Goal: Task Accomplishment & Management: Manage account settings

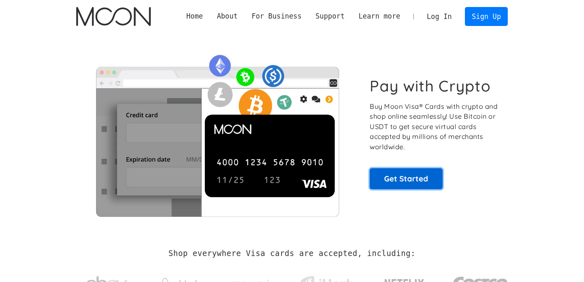
click at [407, 172] on link "Get Started" at bounding box center [406, 178] width 73 height 21
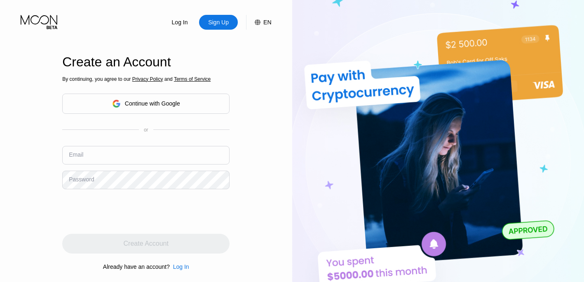
click at [118, 101] on icon at bounding box center [116, 103] width 8 height 8
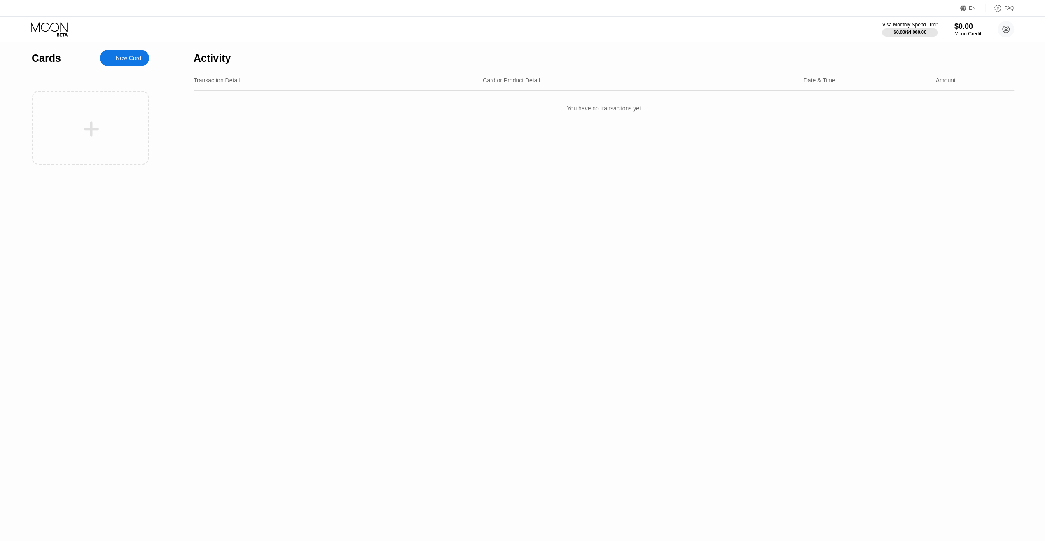
click at [317, 159] on div "Activity Transaction Detail Card or Product Detail Date & Time Amount You have …" at bounding box center [603, 292] width 845 height 500
click at [129, 58] on div "New Card" at bounding box center [129, 58] width 26 height 7
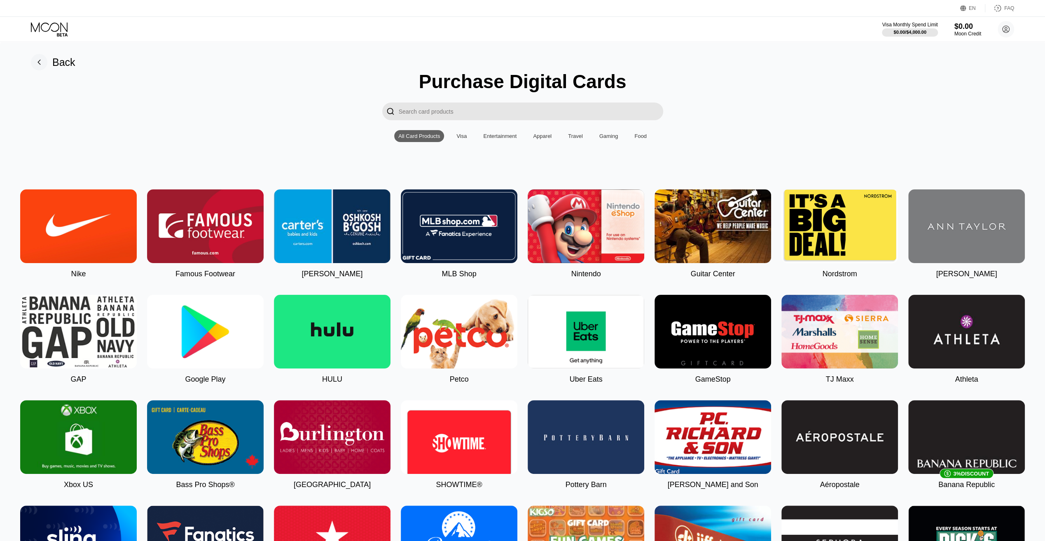
click at [460, 138] on div "Visa" at bounding box center [461, 136] width 10 height 6
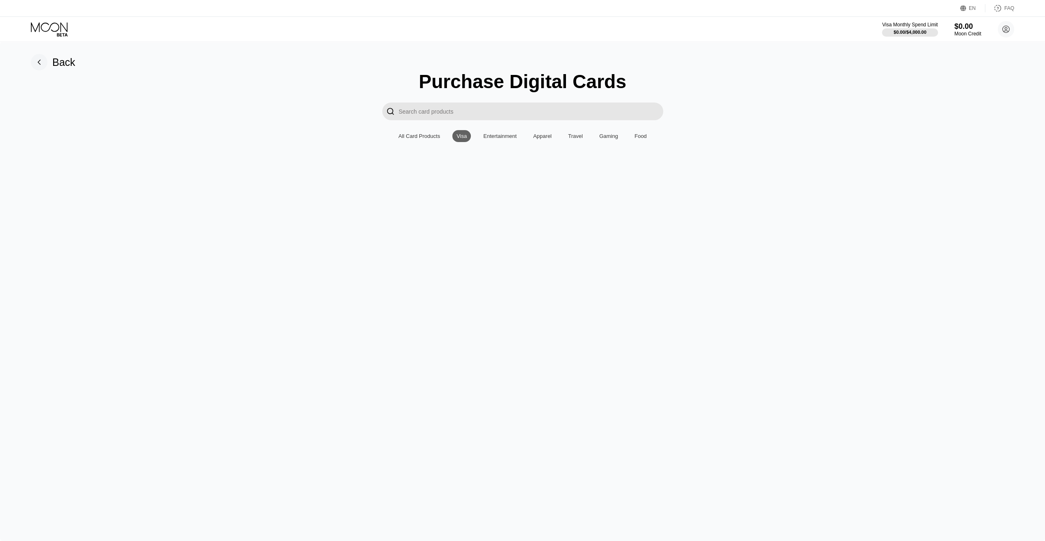
click at [428, 139] on div "All Card Products" at bounding box center [419, 136] width 42 height 6
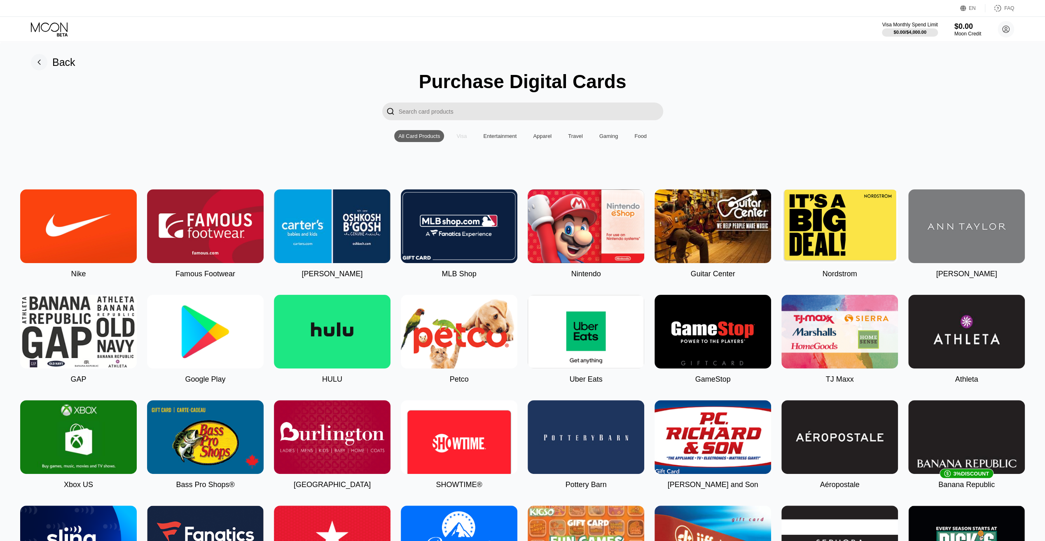
click at [459, 138] on div "Visa" at bounding box center [461, 136] width 10 height 6
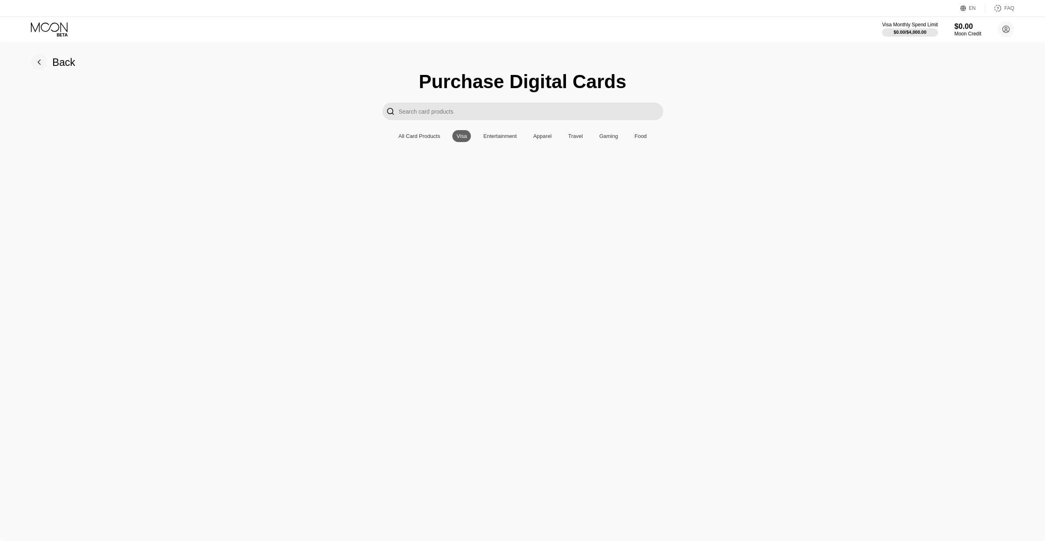
click at [425, 137] on div "All Card Products" at bounding box center [419, 136] width 42 height 6
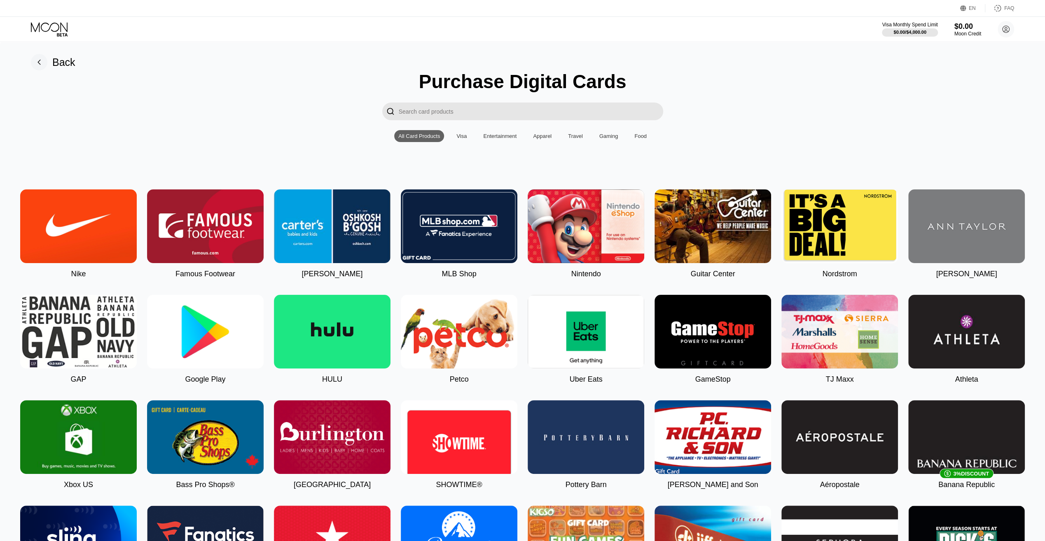
click at [436, 109] on input "Search card products" at bounding box center [531, 112] width 264 height 18
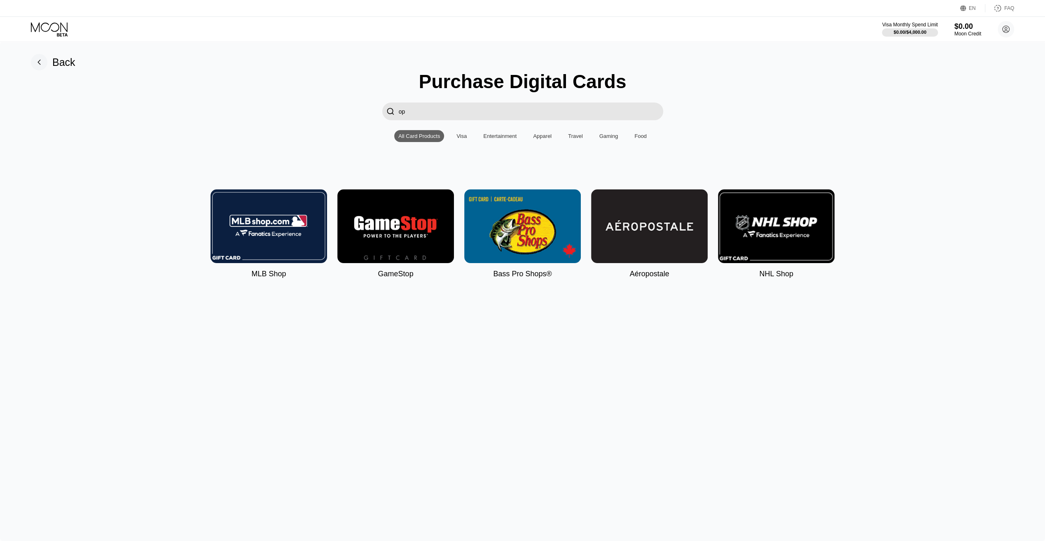
type input "o"
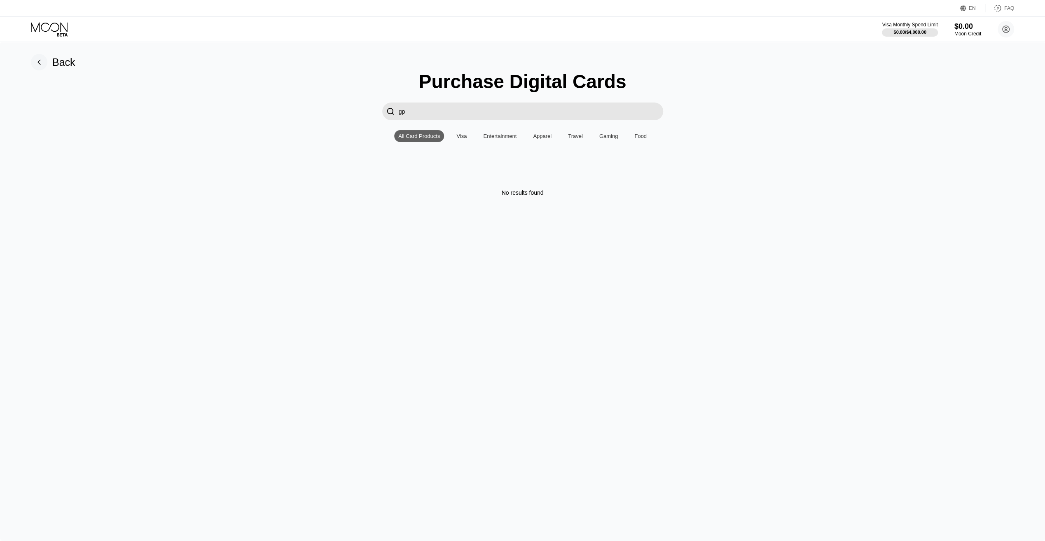
type input "g"
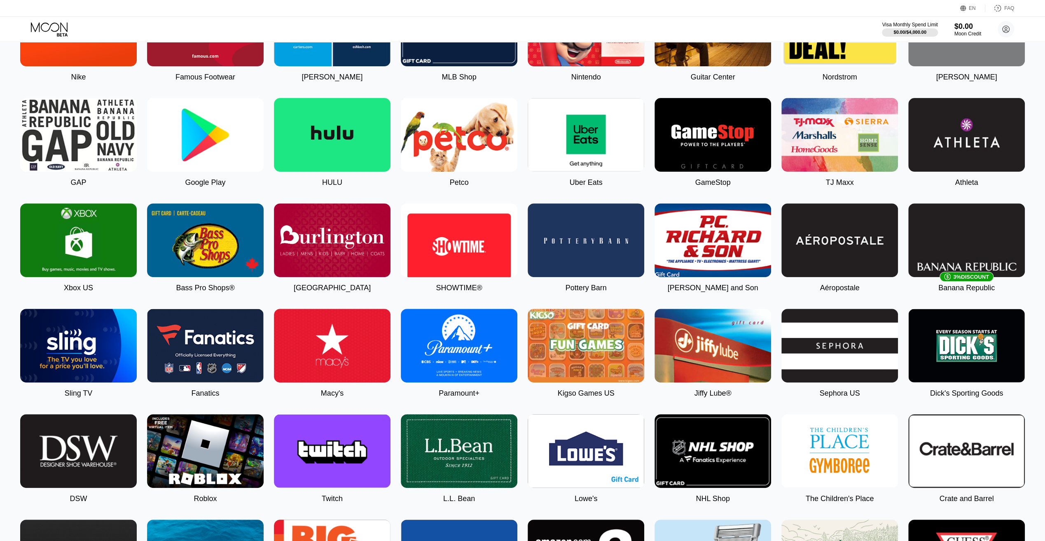
scroll to position [206, 0]
